Goal: Information Seeking & Learning: Learn about a topic

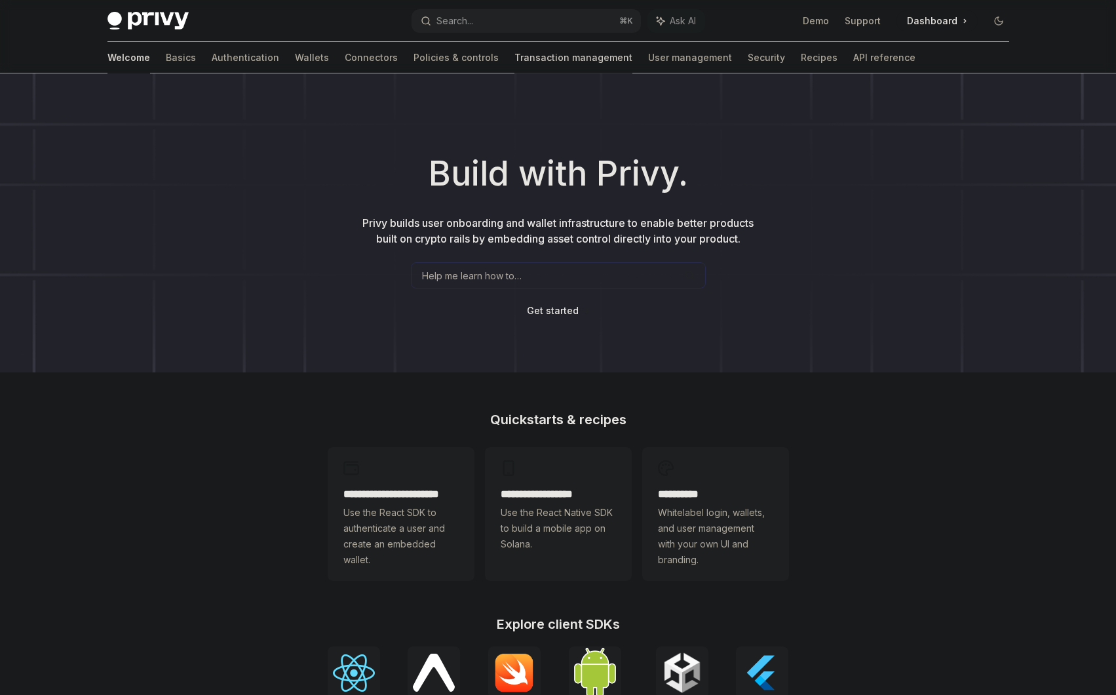
click at [514, 49] on link "Transaction management" at bounding box center [573, 57] width 118 height 31
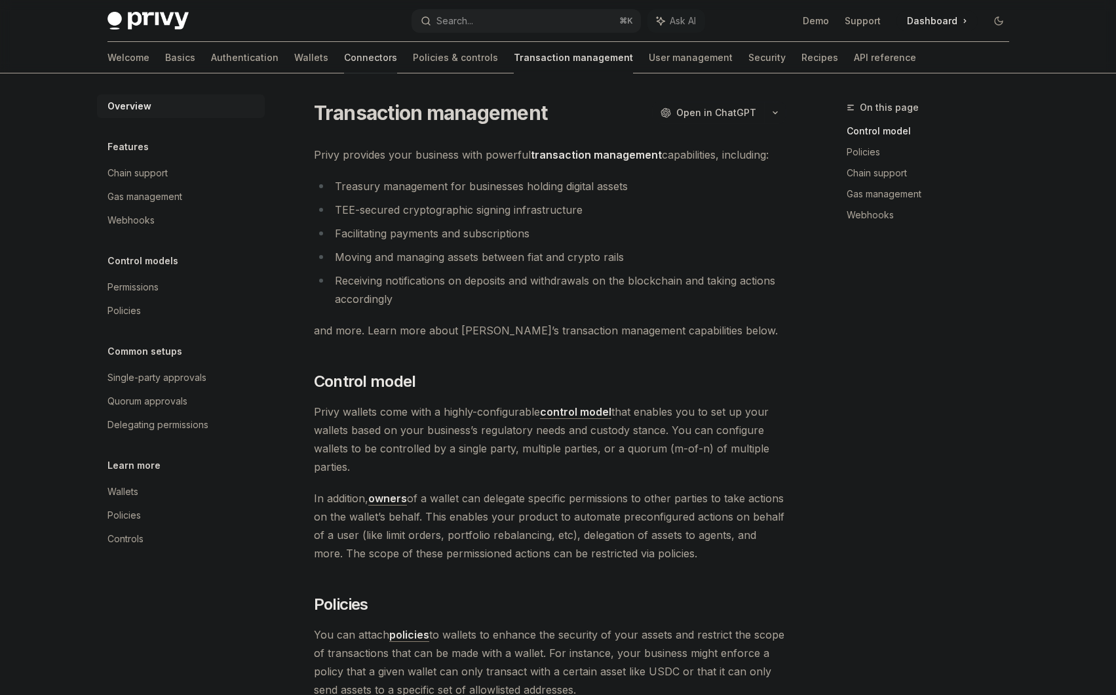
click at [344, 60] on link "Connectors" at bounding box center [370, 57] width 53 height 31
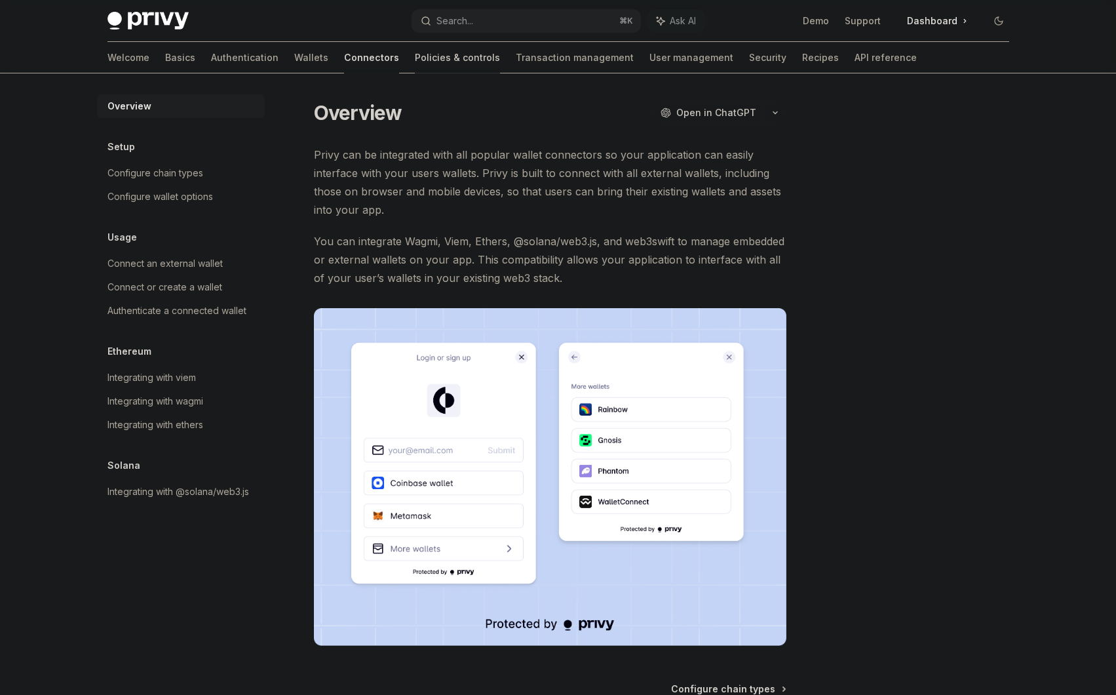
click at [415, 62] on link "Policies & controls" at bounding box center [457, 57] width 85 height 31
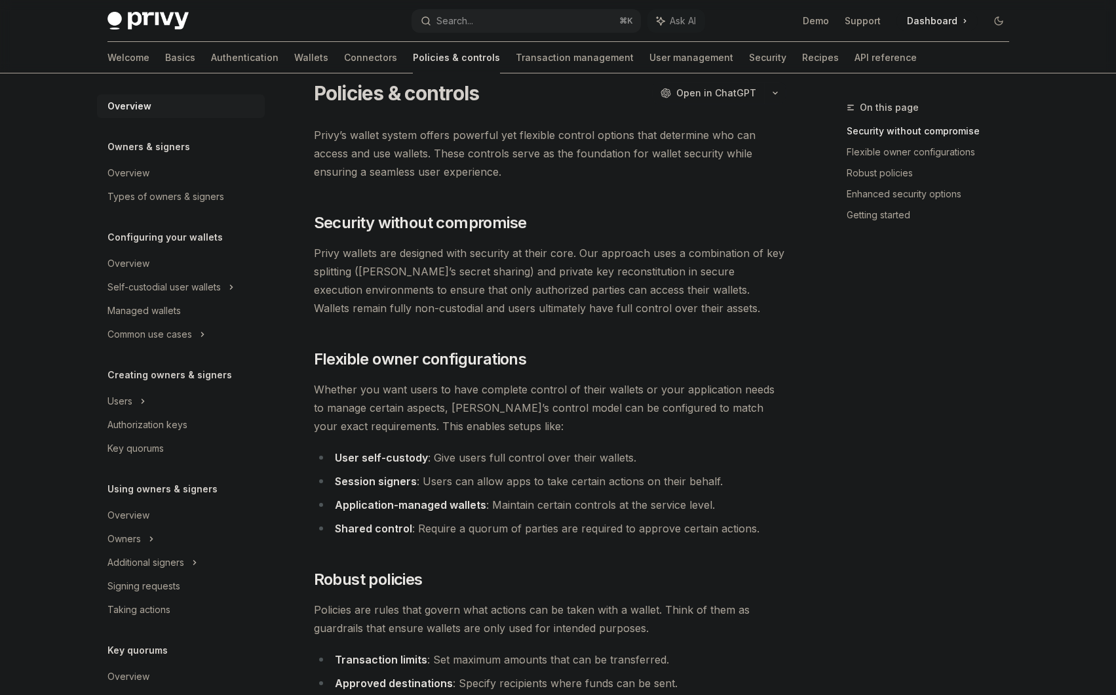
click at [140, 56] on div "Welcome Basics Authentication Wallets Connectors Policies & controls Transactio…" at bounding box center [511, 57] width 809 height 31
click at [165, 55] on link "Basics" at bounding box center [180, 57] width 30 height 31
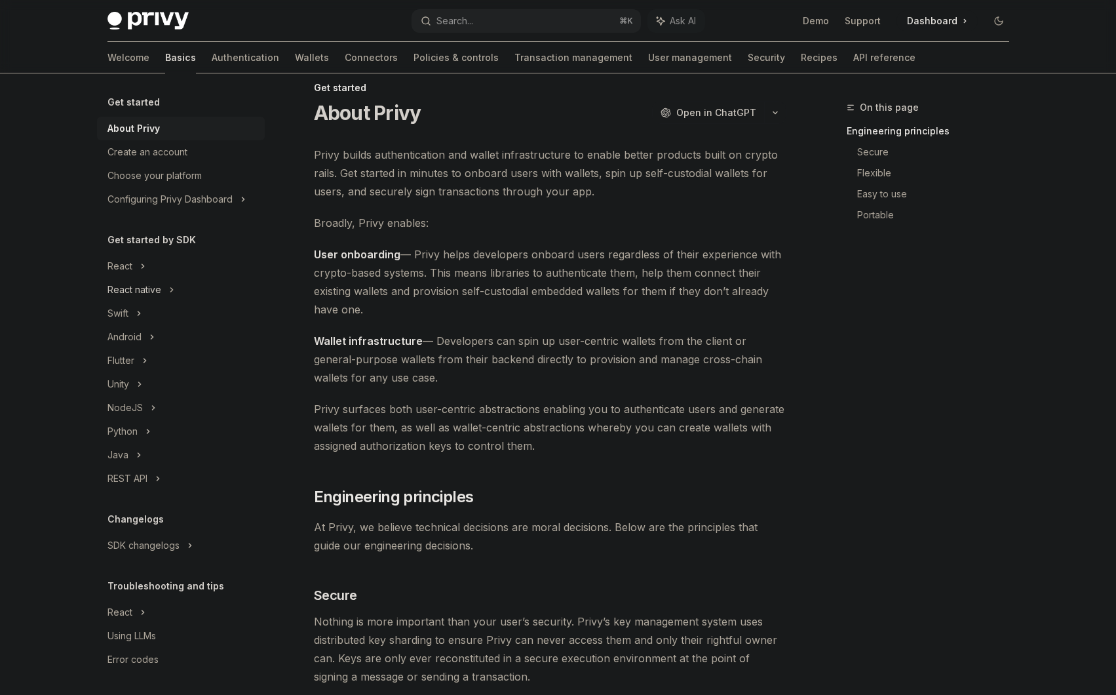
scroll to position [3, 0]
click at [295, 59] on link "Wallets" at bounding box center [312, 57] width 34 height 31
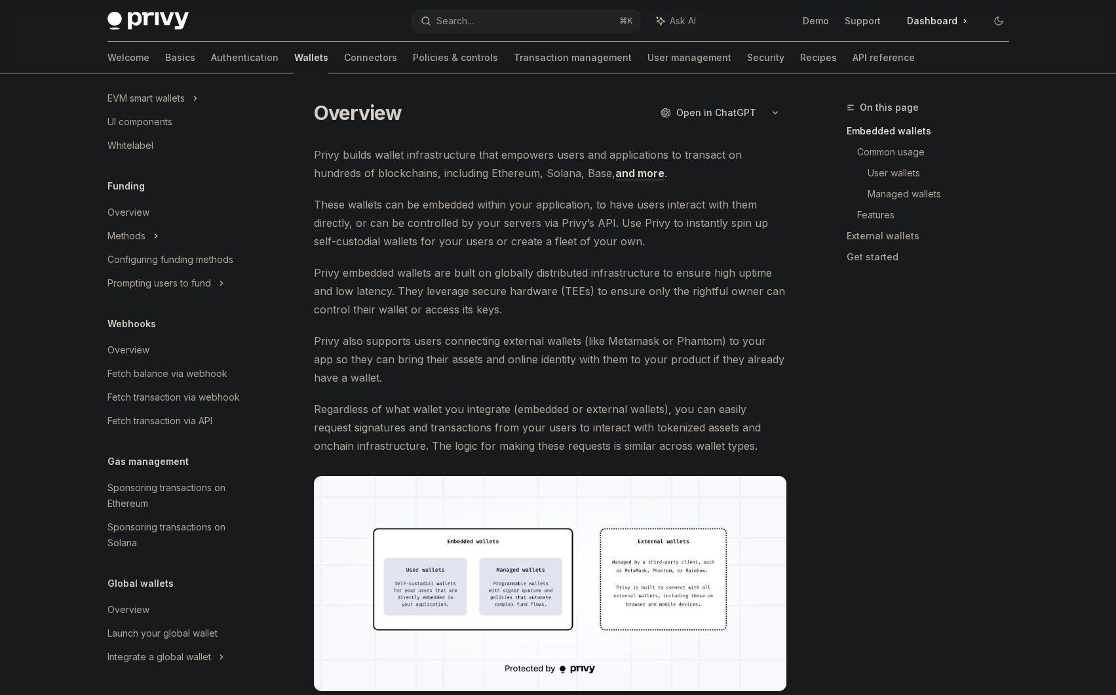
scroll to position [432, 0]
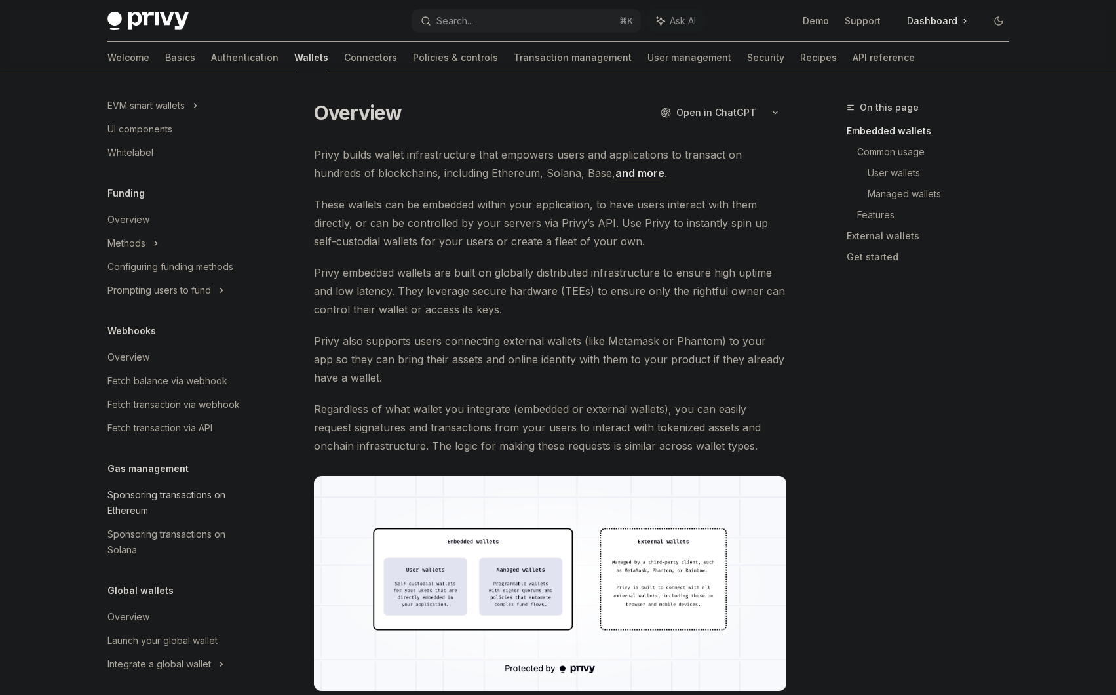
click at [169, 502] on div "Sponsoring transactions on Ethereum" at bounding box center [181, 502] width 149 height 31
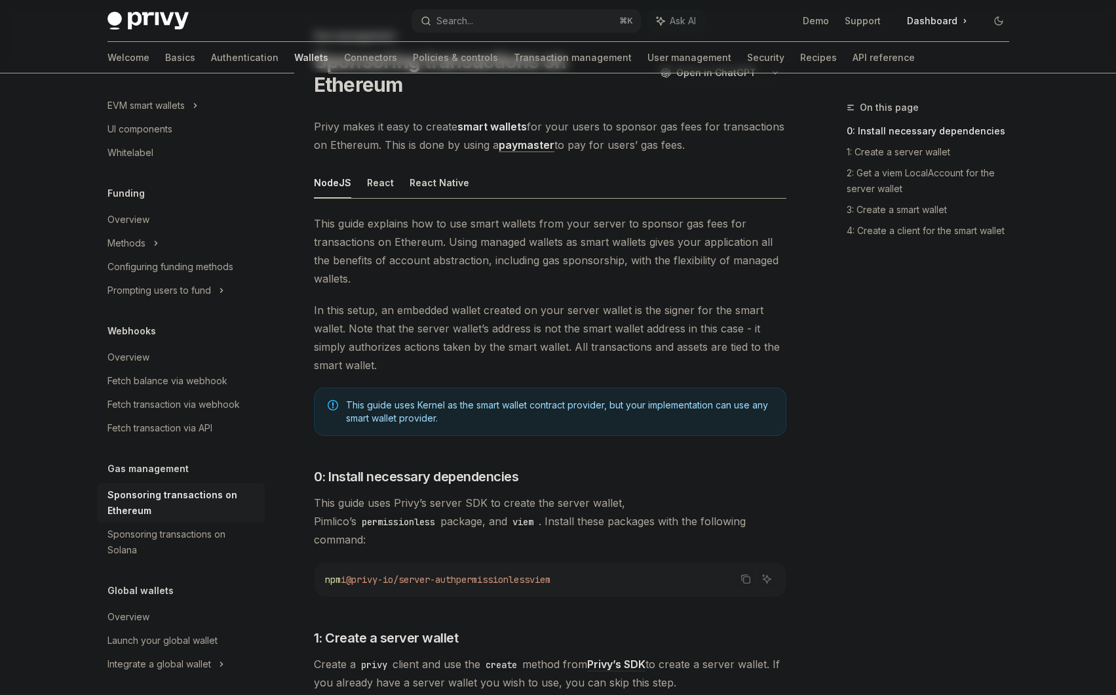
scroll to position [62, 0]
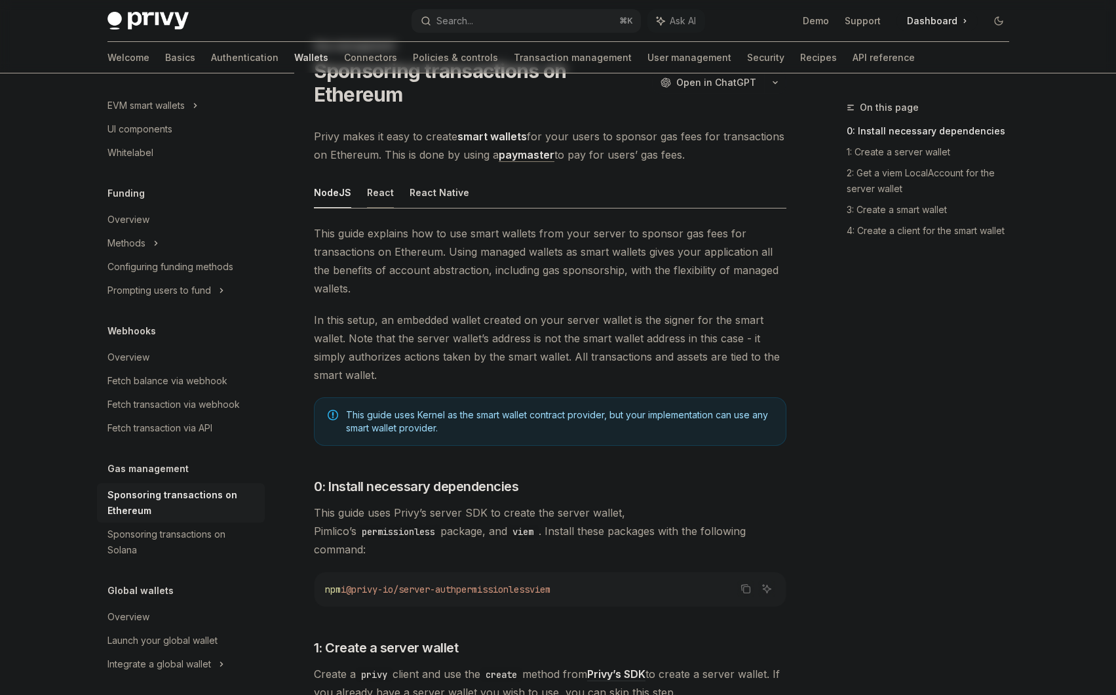
click at [383, 187] on button "React" at bounding box center [380, 192] width 27 height 31
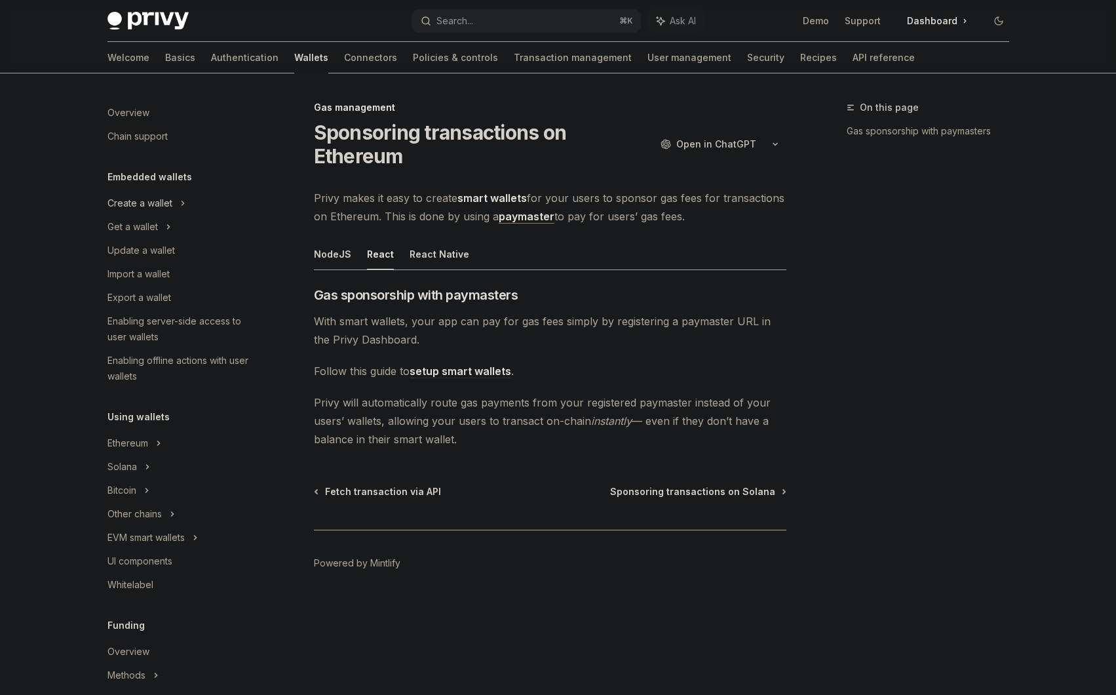
click at [158, 196] on div "Create a wallet" at bounding box center [139, 203] width 65 height 16
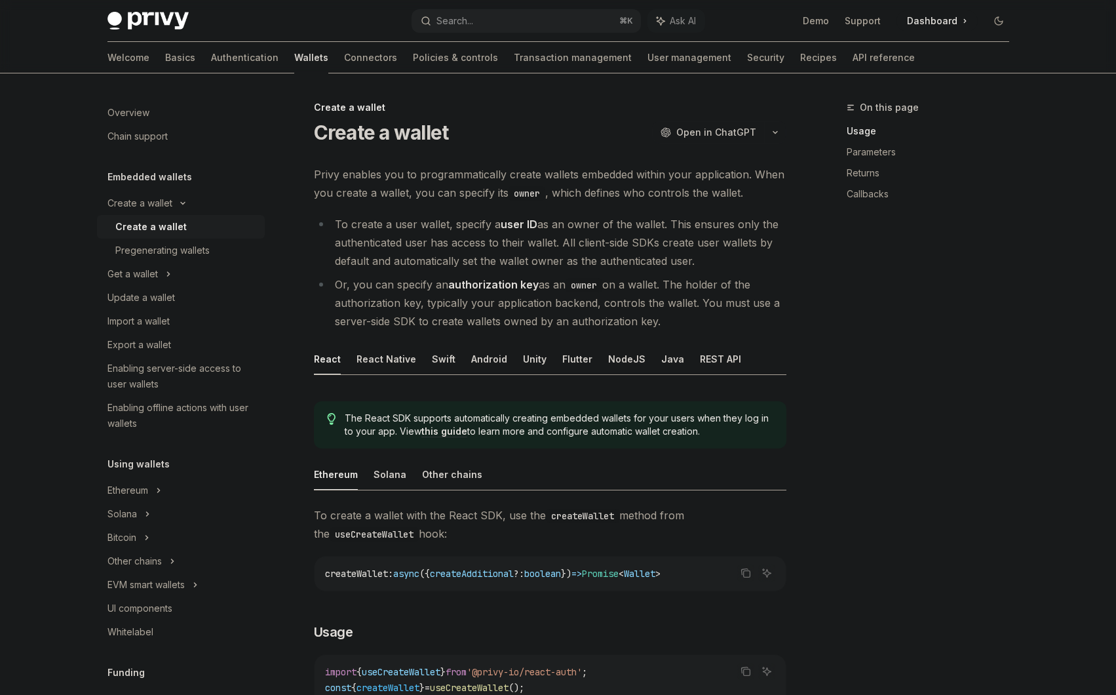
scroll to position [486, 0]
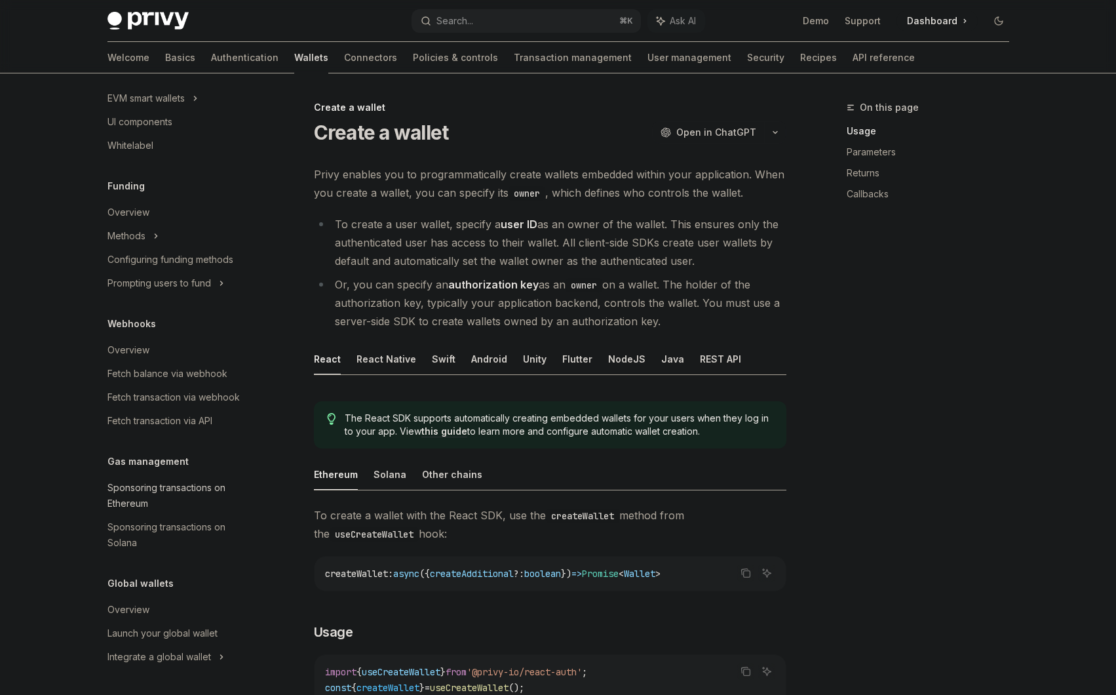
click at [169, 494] on div "Sponsoring transactions on Ethereum" at bounding box center [181, 495] width 149 height 31
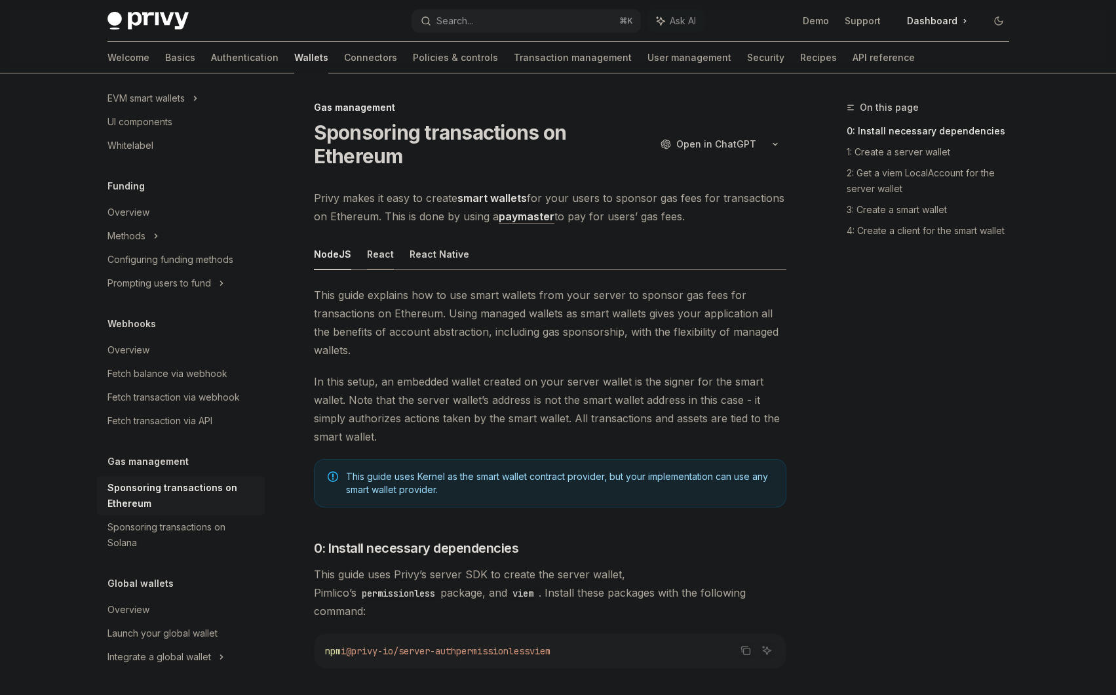
click at [383, 252] on button "React" at bounding box center [380, 254] width 27 height 31
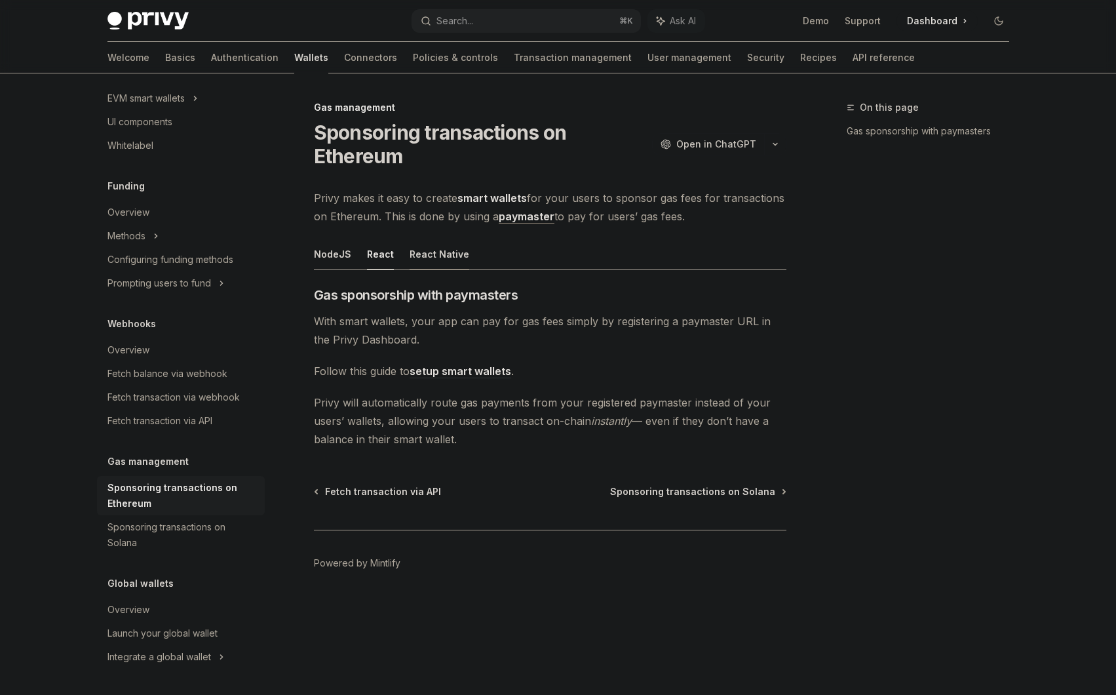
click at [418, 252] on button "React Native" at bounding box center [440, 254] width 60 height 31
click at [360, 258] on ul "NodeJS React React Native" at bounding box center [550, 254] width 473 height 31
click at [390, 253] on ul "NodeJS React React Native" at bounding box center [550, 254] width 473 height 31
click at [383, 253] on button "React" at bounding box center [380, 254] width 27 height 31
click at [403, 253] on ul "NodeJS React React Native" at bounding box center [550, 254] width 473 height 31
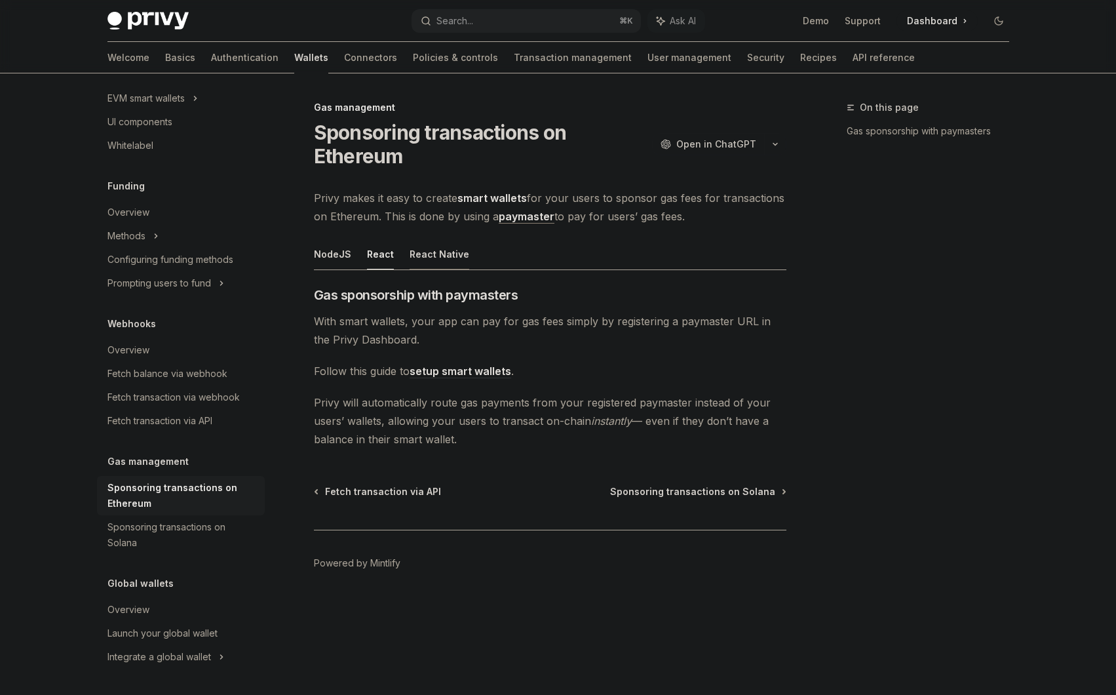
click at [417, 253] on button "React Native" at bounding box center [440, 254] width 60 height 31
click at [336, 252] on button "NodeJS" at bounding box center [332, 254] width 37 height 31
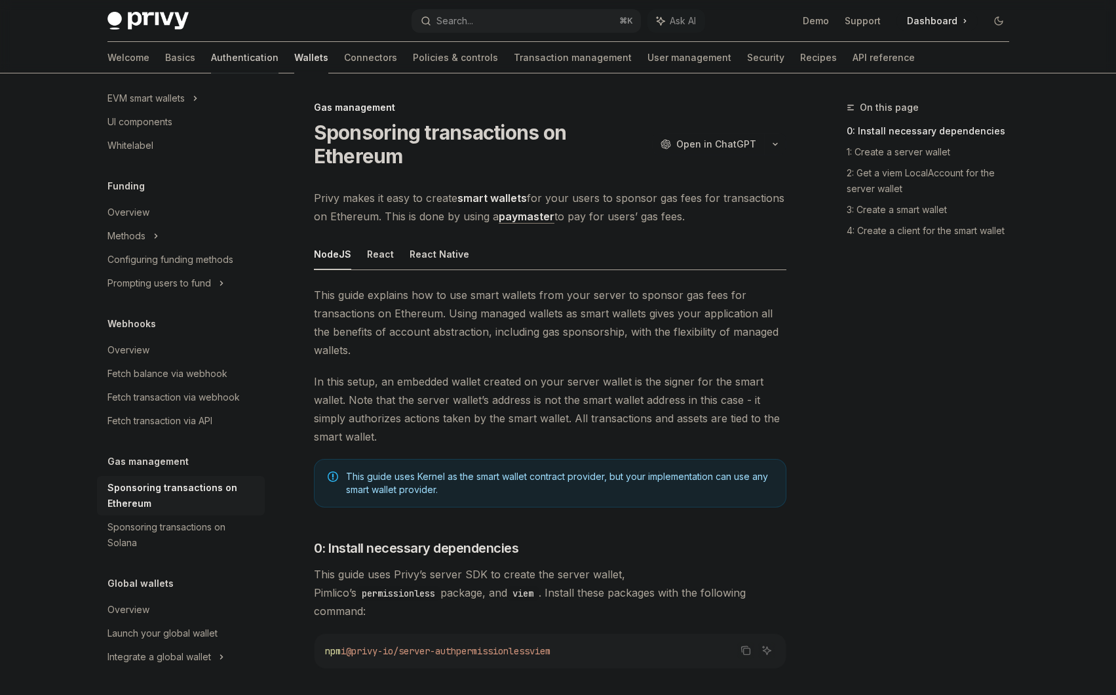
click at [211, 54] on link "Authentication" at bounding box center [245, 57] width 68 height 31
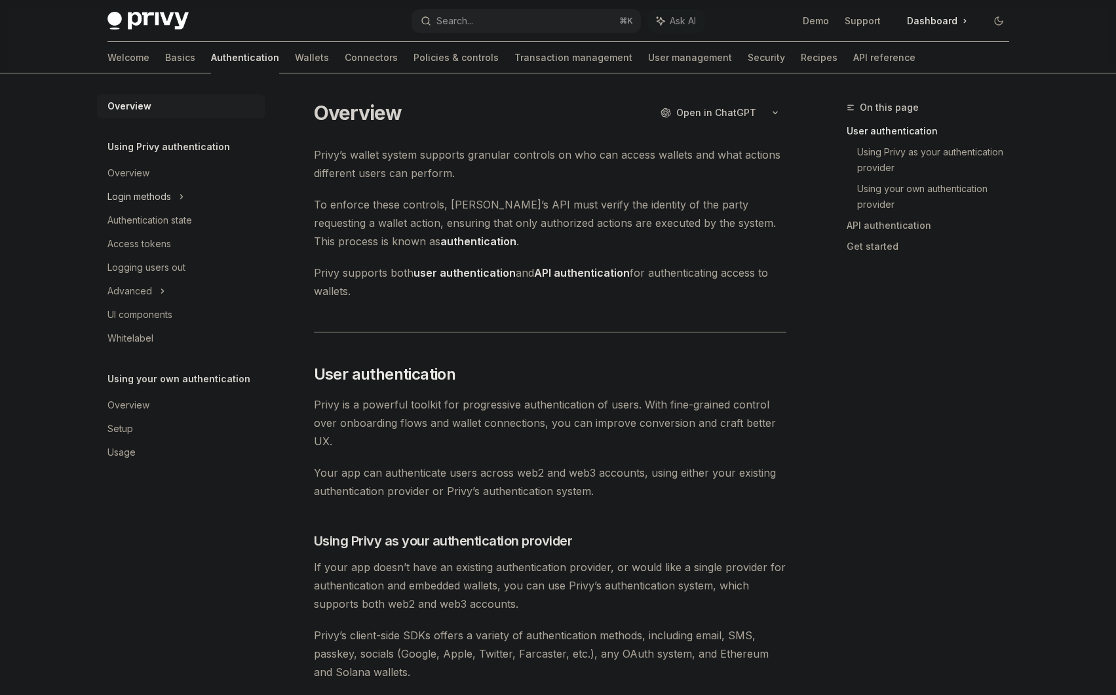
click at [150, 192] on div "Login methods" at bounding box center [139, 197] width 64 height 16
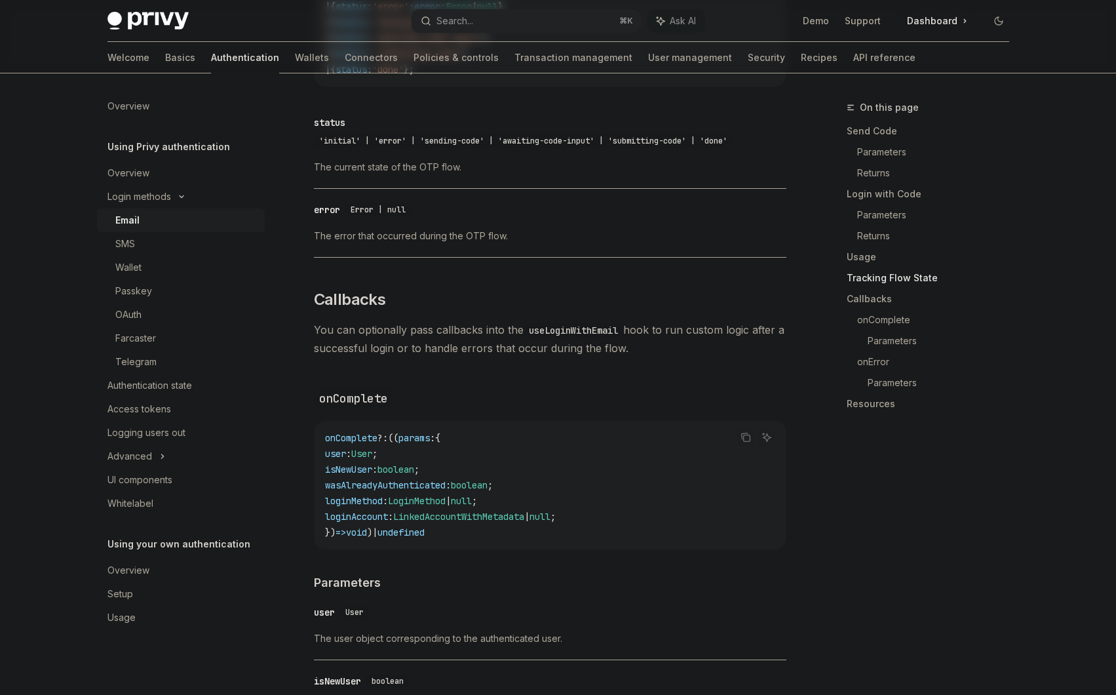
scroll to position [1679, 0]
click at [146, 455] on div "Advanced" at bounding box center [129, 456] width 45 height 16
click at [161, 436] on div "Logging users out" at bounding box center [146, 433] width 78 height 16
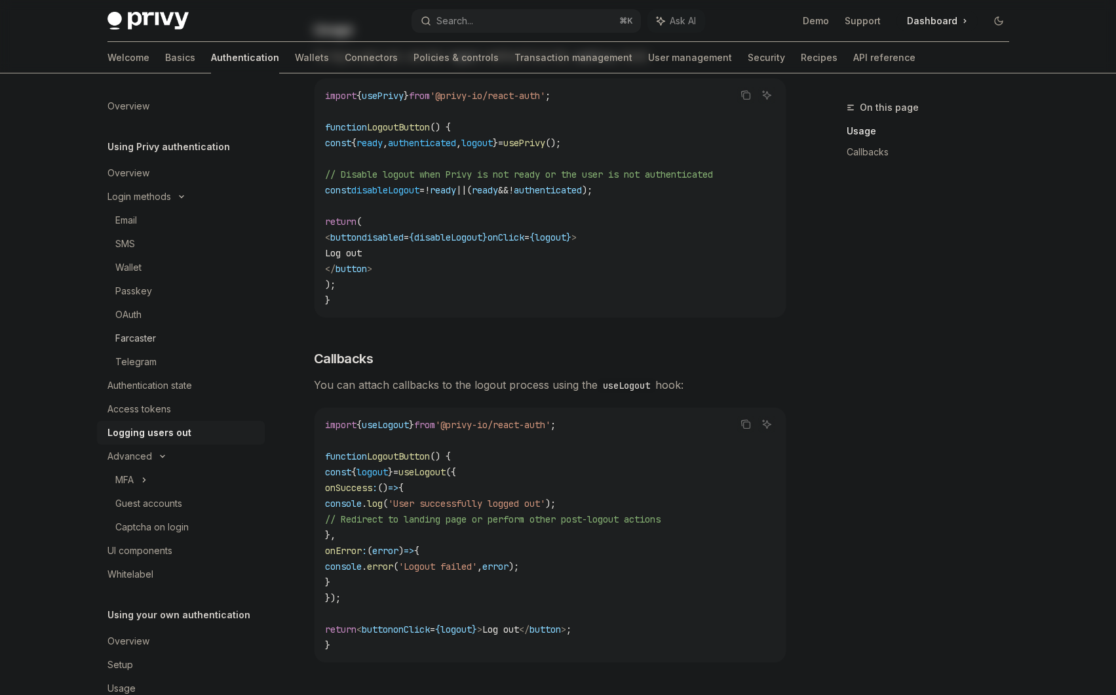
scroll to position [317, 0]
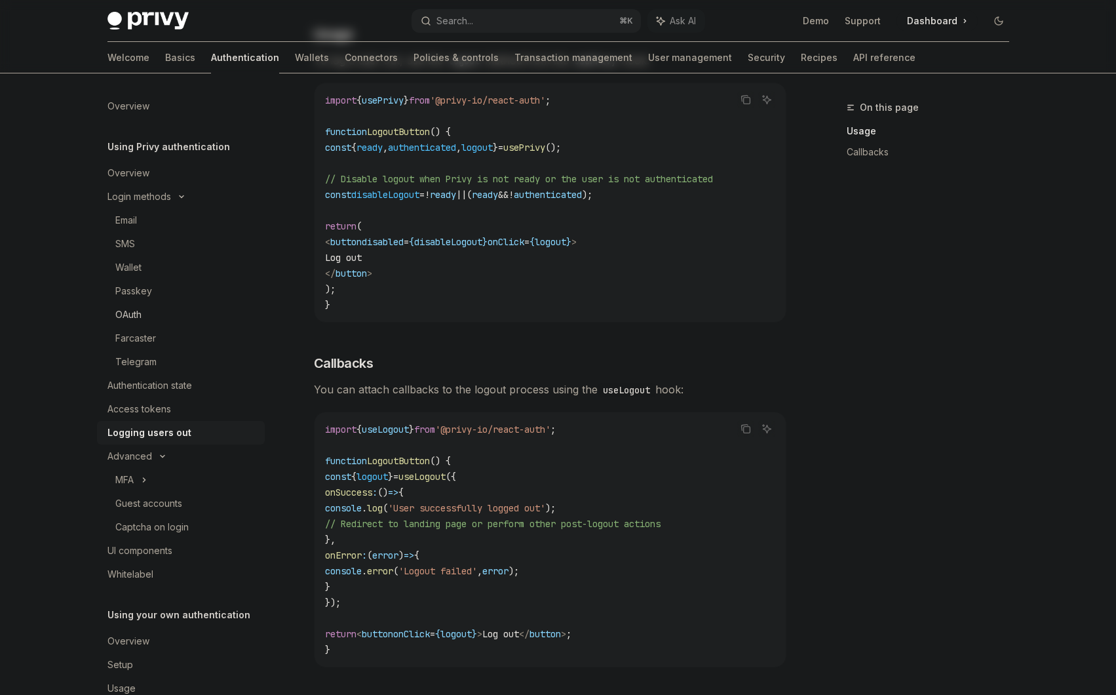
click at [144, 317] on div "OAuth" at bounding box center [186, 315] width 142 height 16
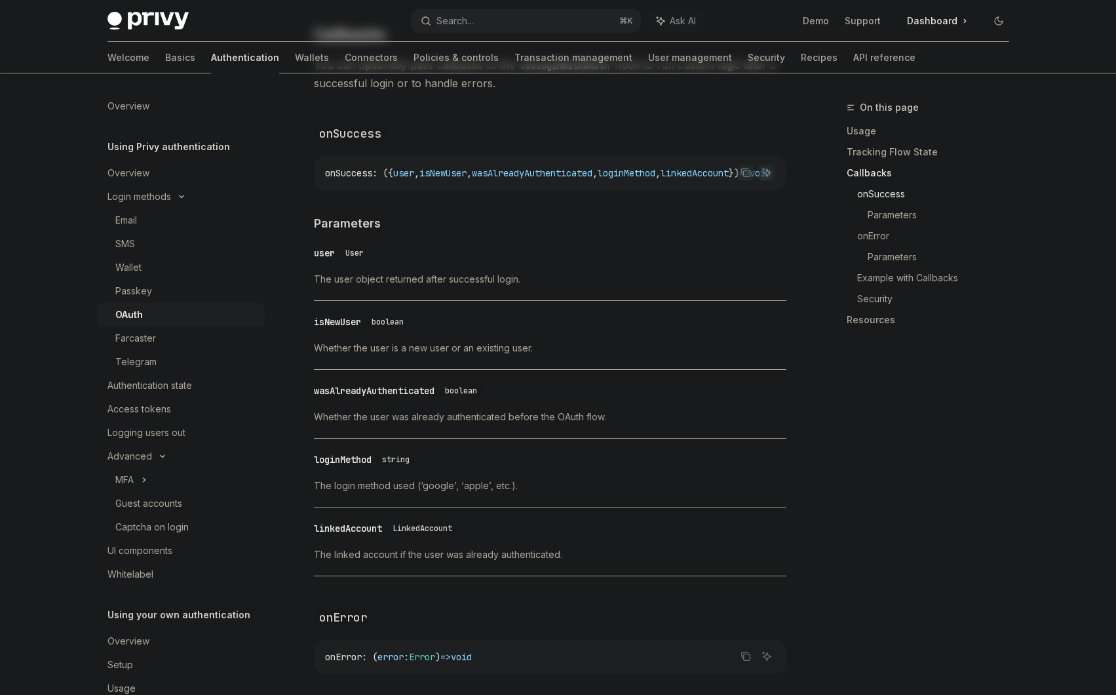
scroll to position [1667, 0]
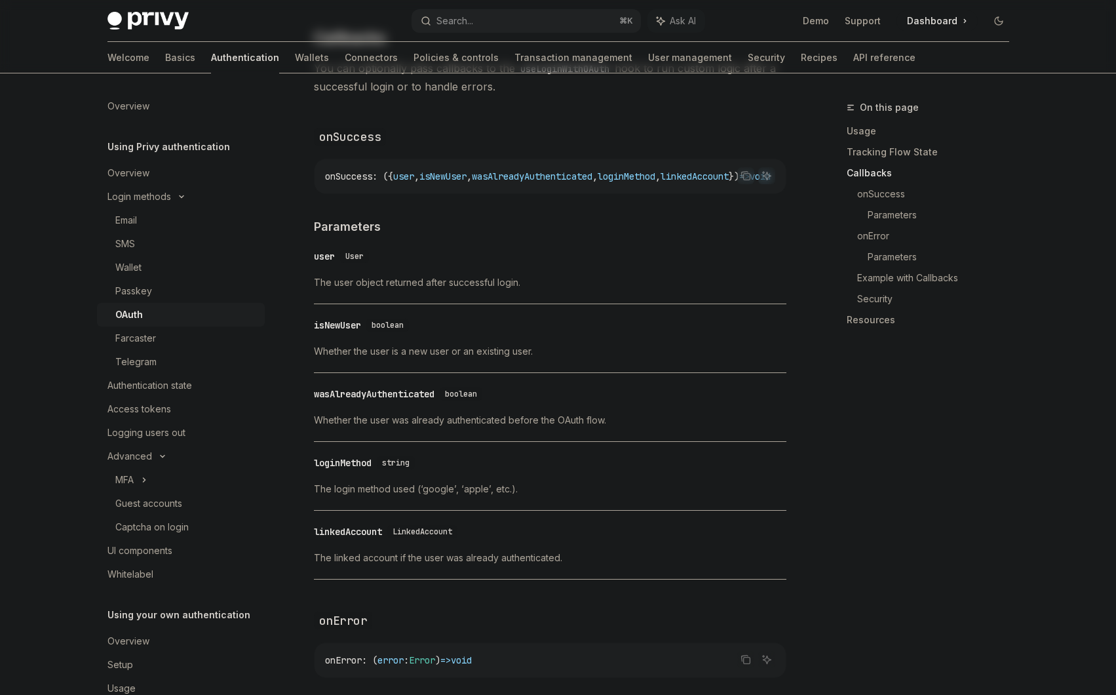
type textarea "*"
